Goal: Information Seeking & Learning: Learn about a topic

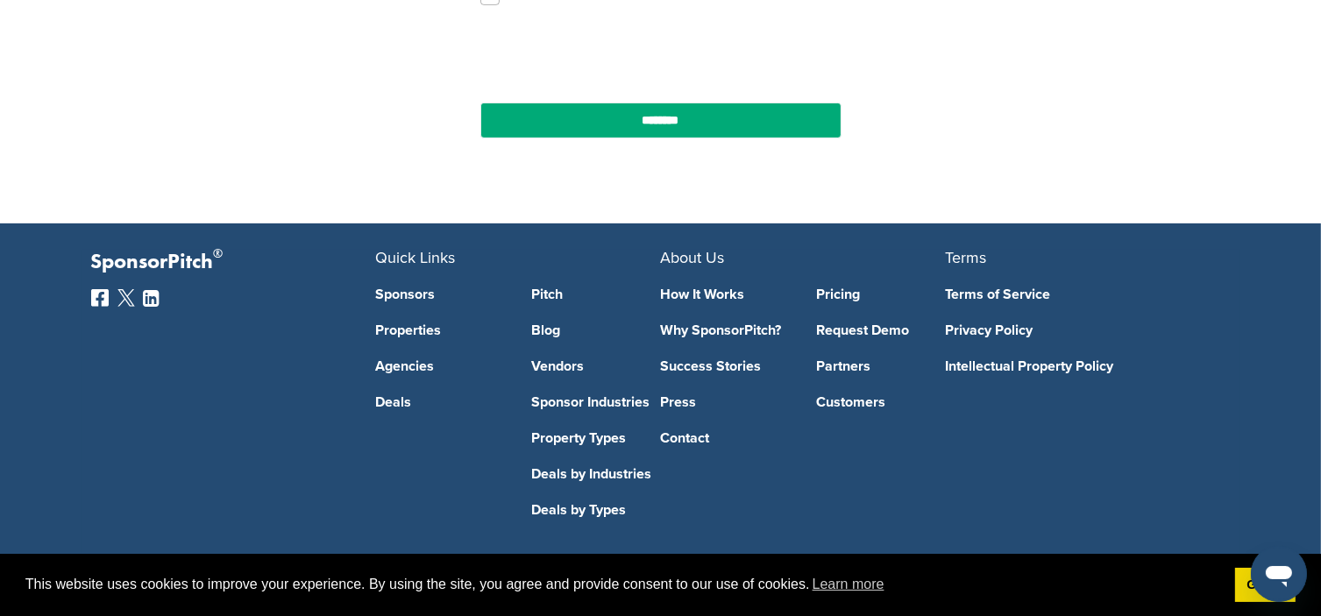
scroll to position [700, 0]
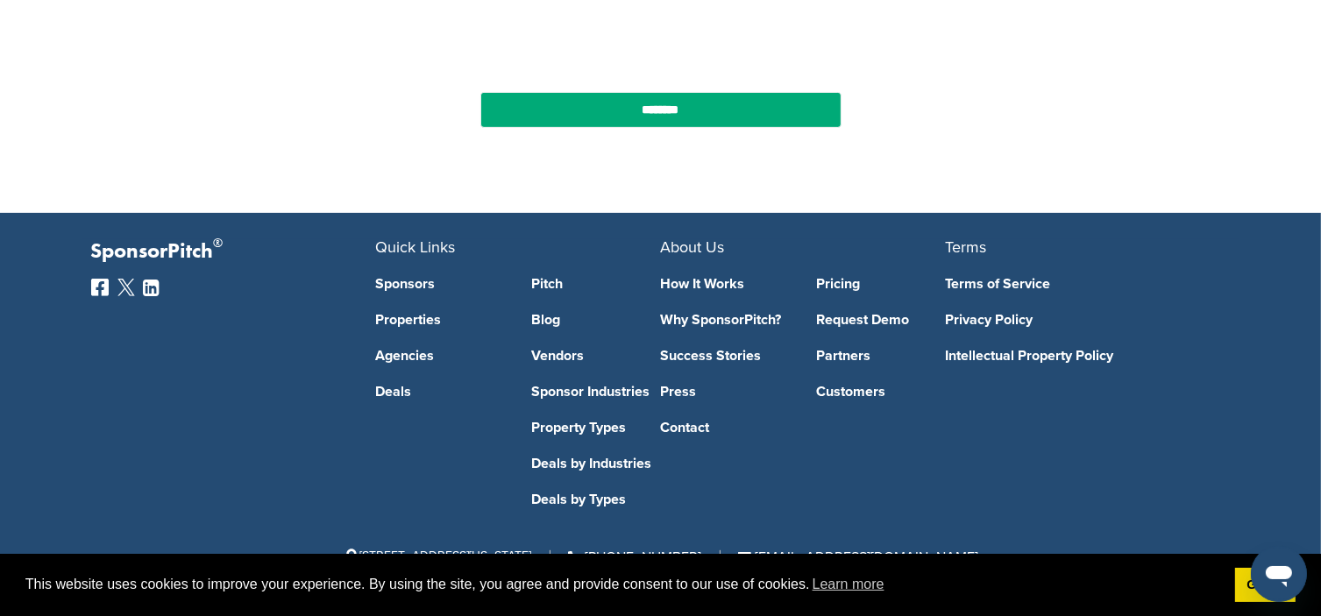
click at [835, 286] on link "Pricing" at bounding box center [881, 284] width 130 height 14
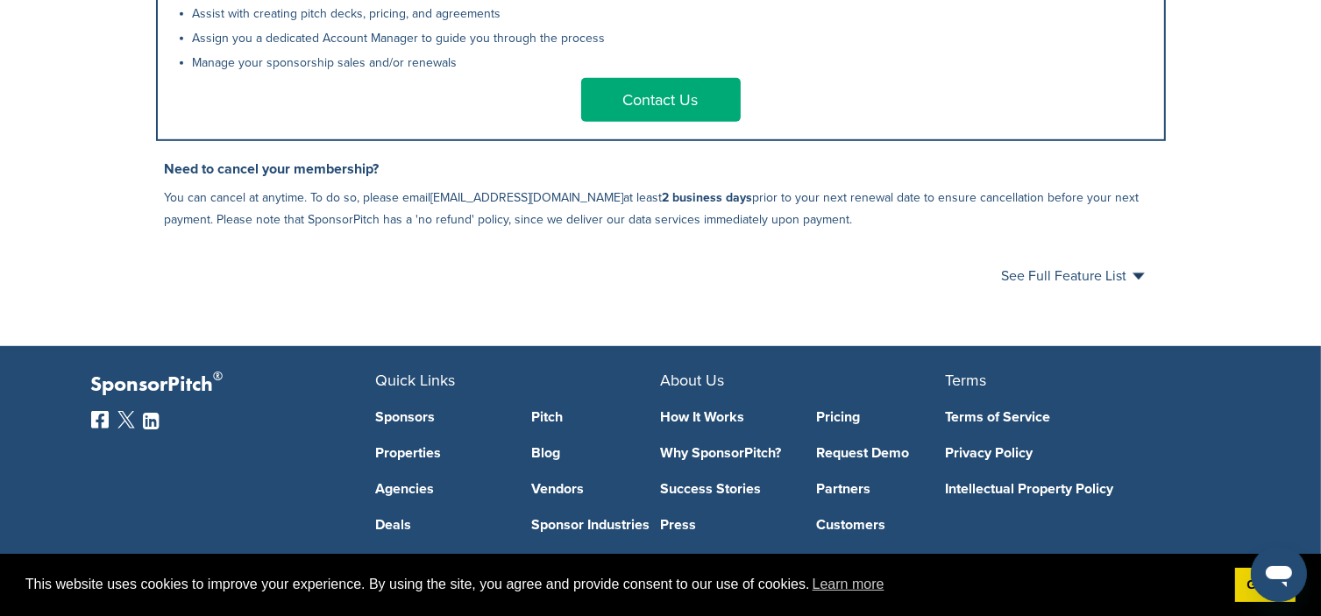
scroll to position [1052, 0]
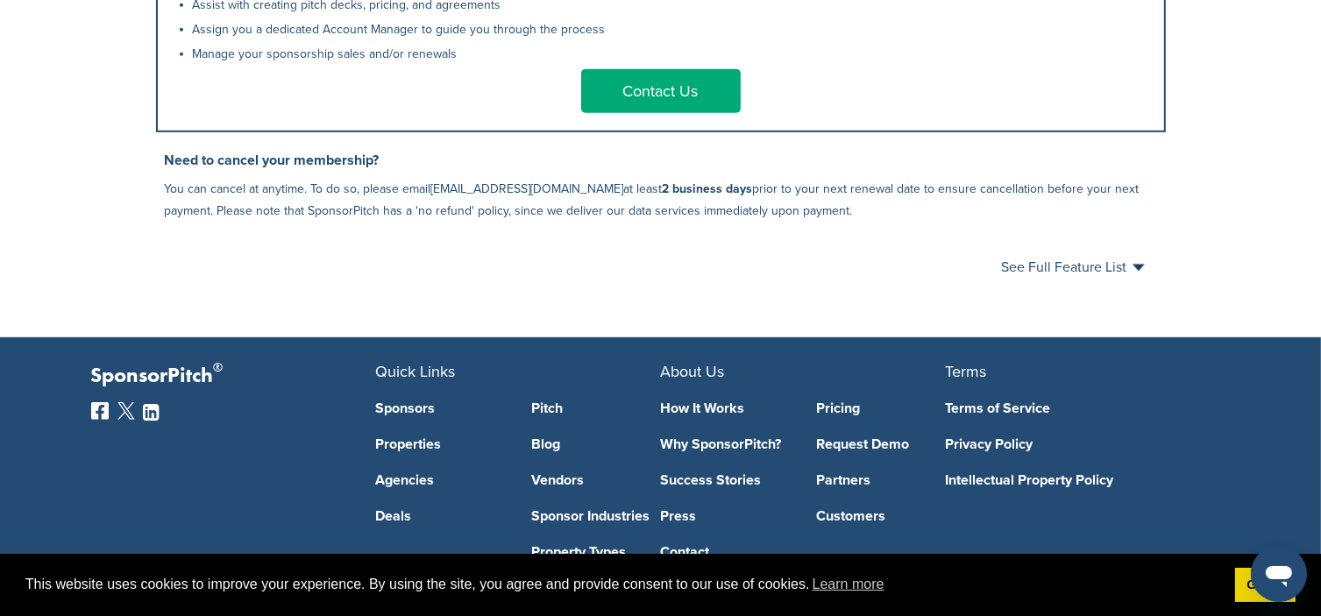
click at [1021, 484] on link "Intellectual Property Policy" at bounding box center [1075, 480] width 259 height 14
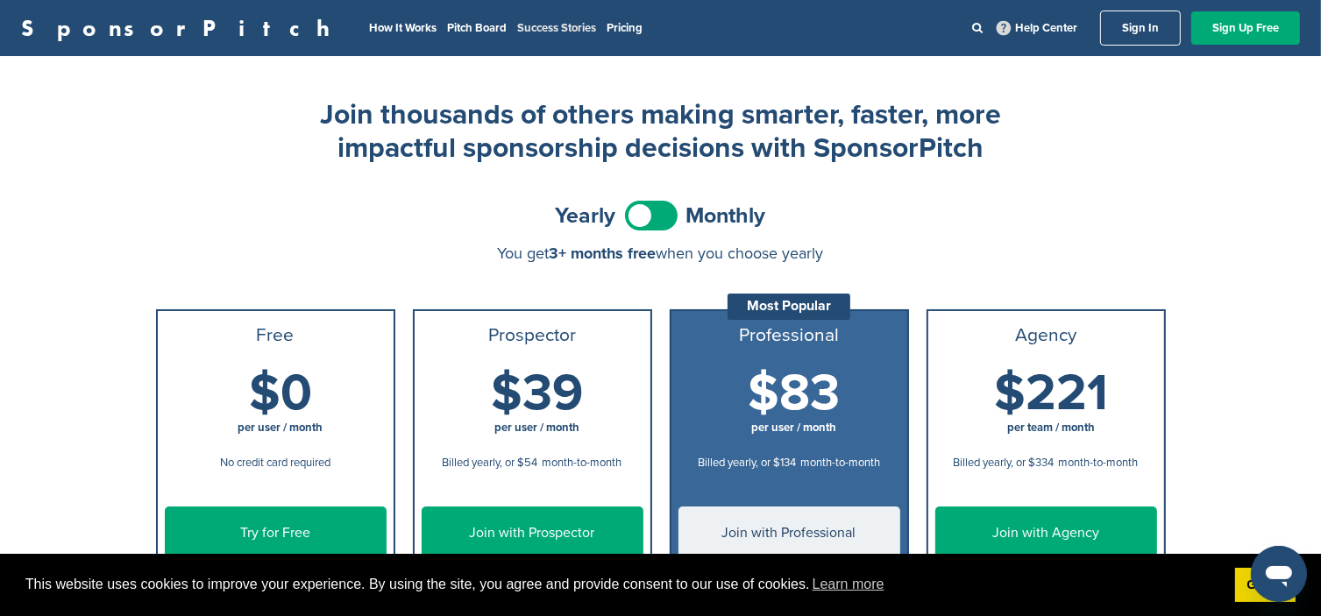
click at [517, 25] on link "Success Stories" at bounding box center [556, 28] width 79 height 14
